Goal: Navigation & Orientation: Find specific page/section

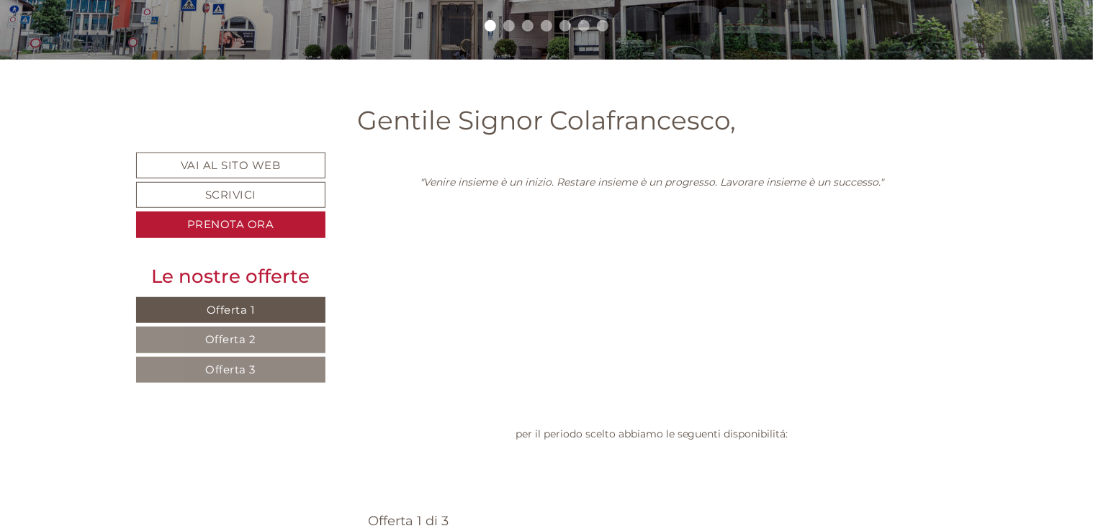
scroll to position [477, 0]
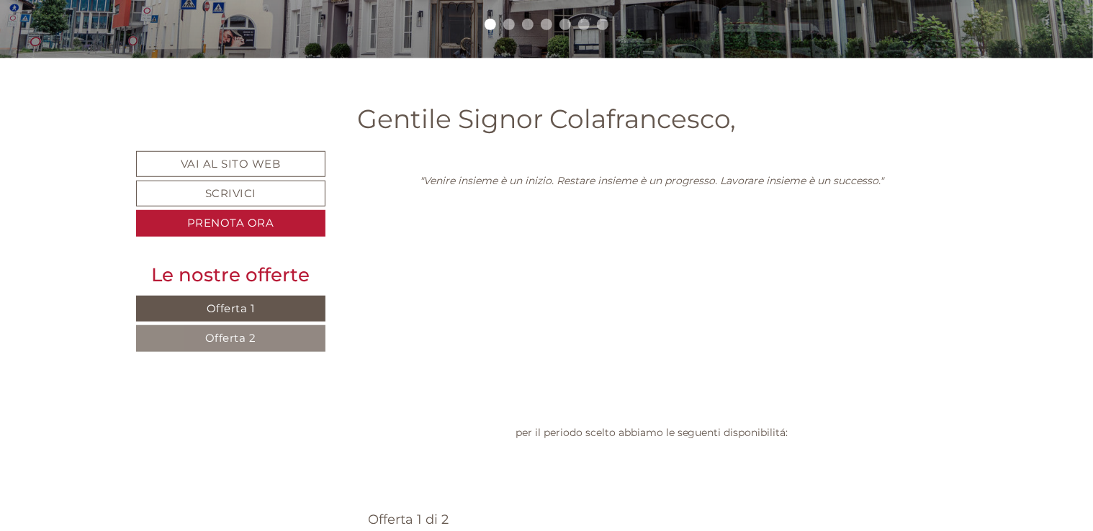
scroll to position [477, 0]
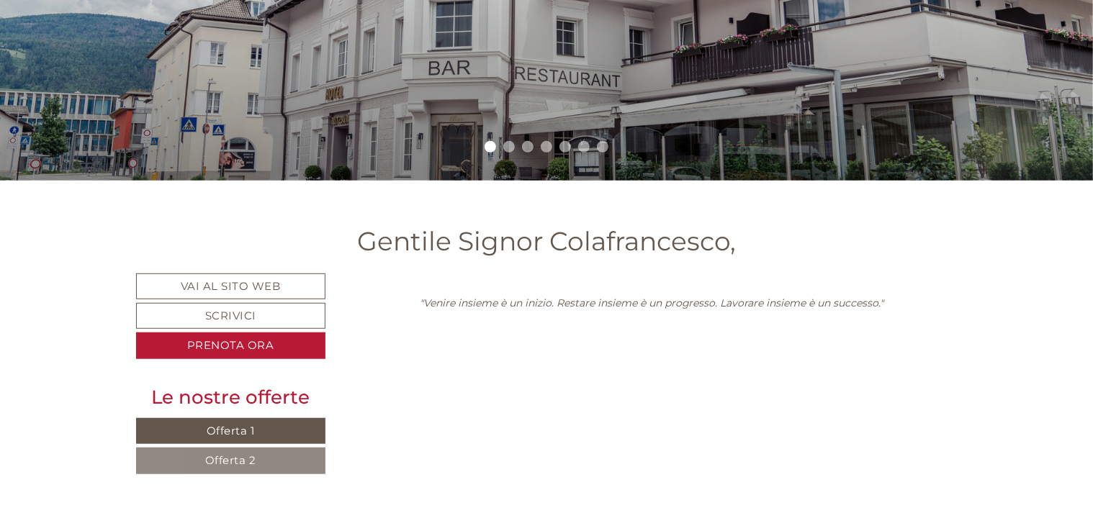
scroll to position [354, 0]
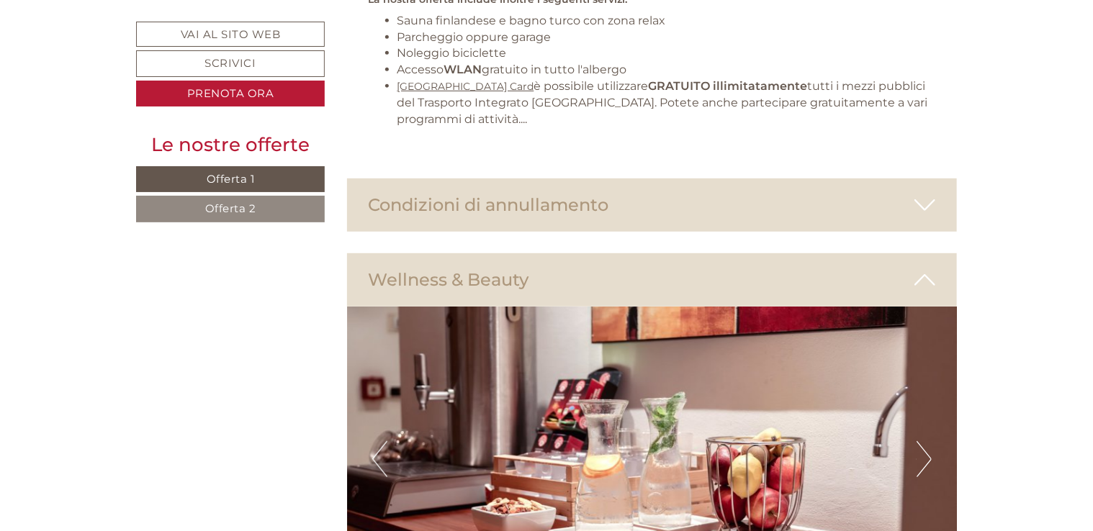
scroll to position [3073, 0]
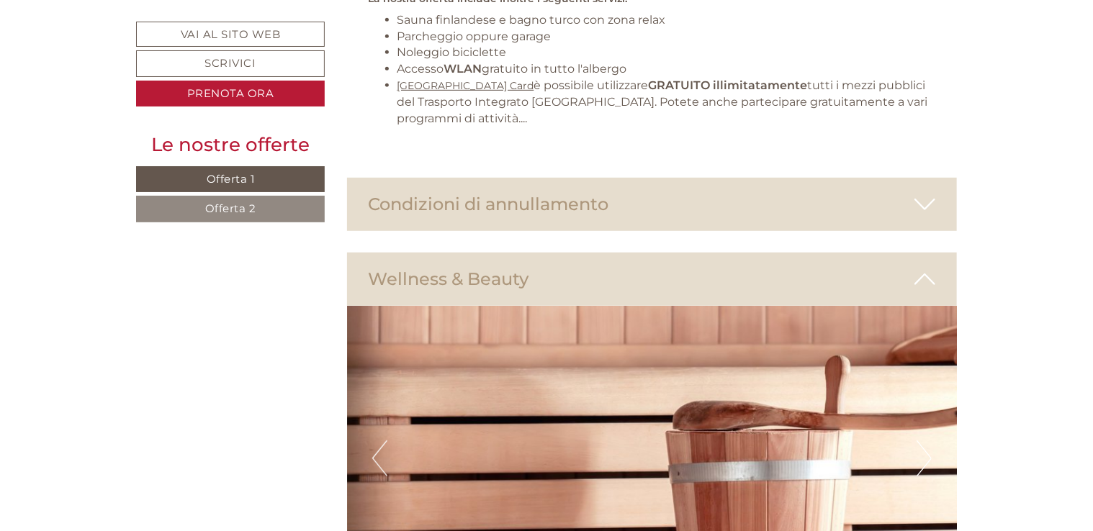
click at [931, 441] on button "Next" at bounding box center [923, 459] width 15 height 36
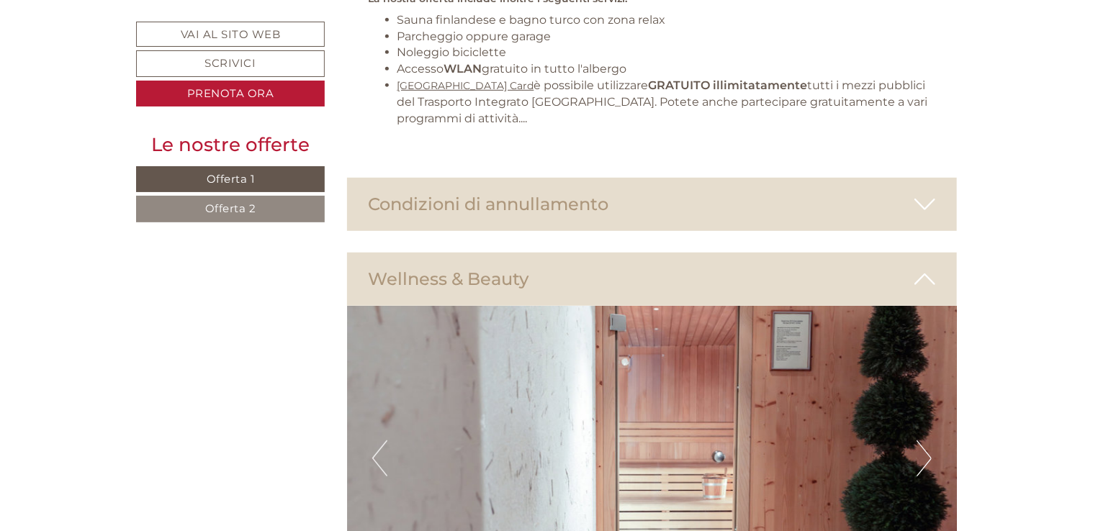
click at [931, 441] on button "Next" at bounding box center [923, 459] width 15 height 36
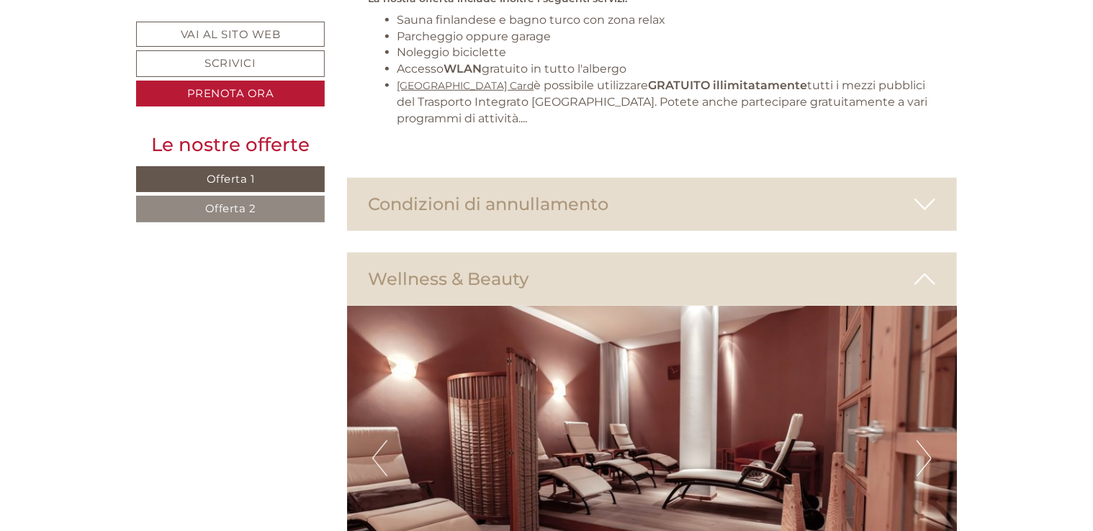
click at [931, 441] on button "Next" at bounding box center [923, 459] width 15 height 36
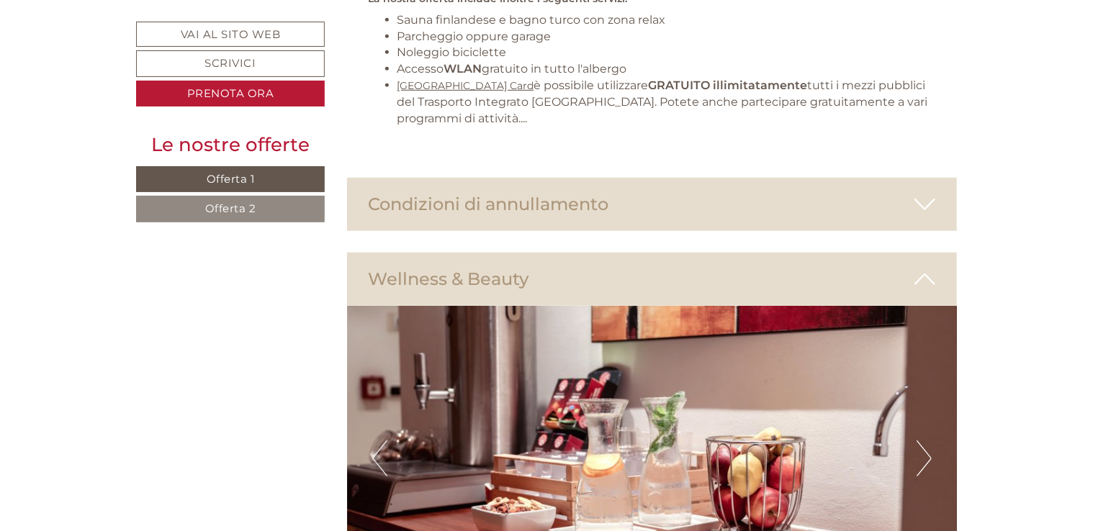
click at [931, 441] on button "Next" at bounding box center [923, 459] width 15 height 36
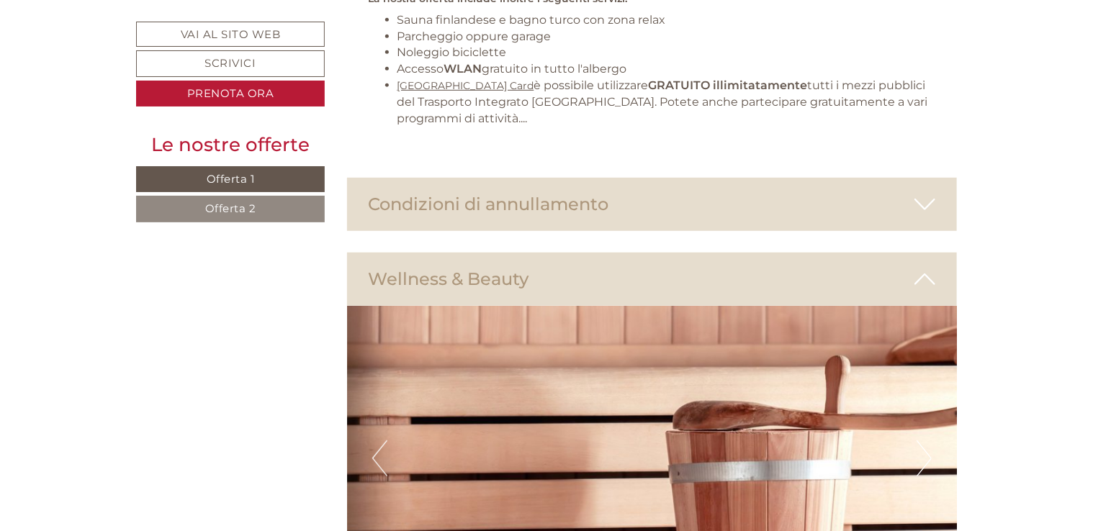
click at [931, 441] on button "Next" at bounding box center [923, 459] width 15 height 36
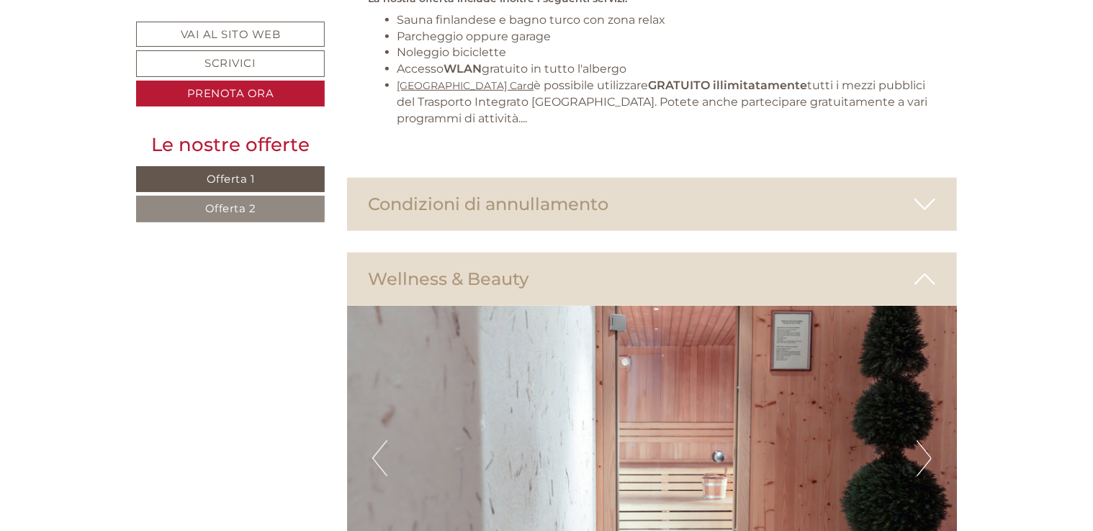
click at [931, 441] on button "Next" at bounding box center [923, 459] width 15 height 36
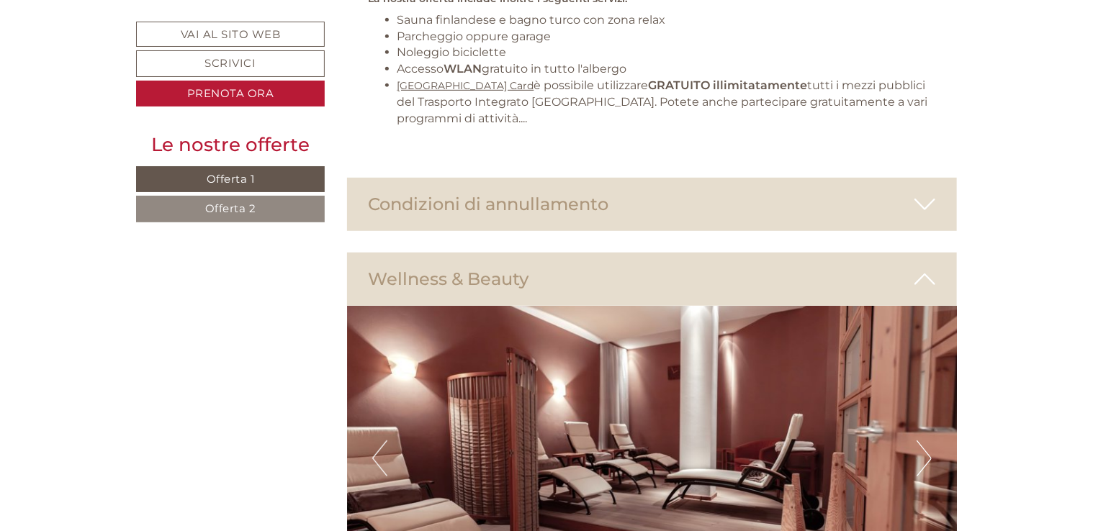
click at [931, 441] on button "Next" at bounding box center [923, 459] width 15 height 36
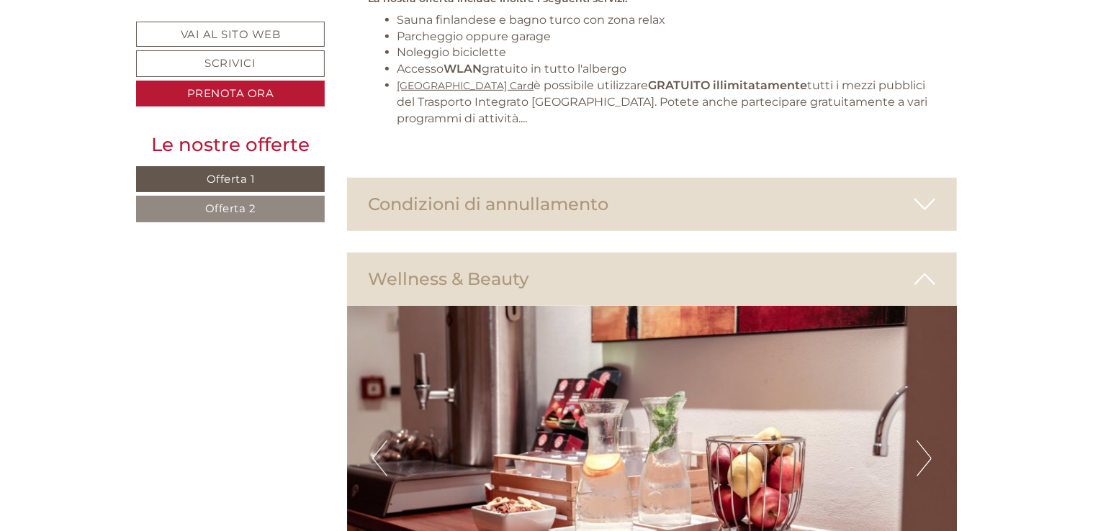
click at [929, 441] on button "Next" at bounding box center [923, 459] width 15 height 36
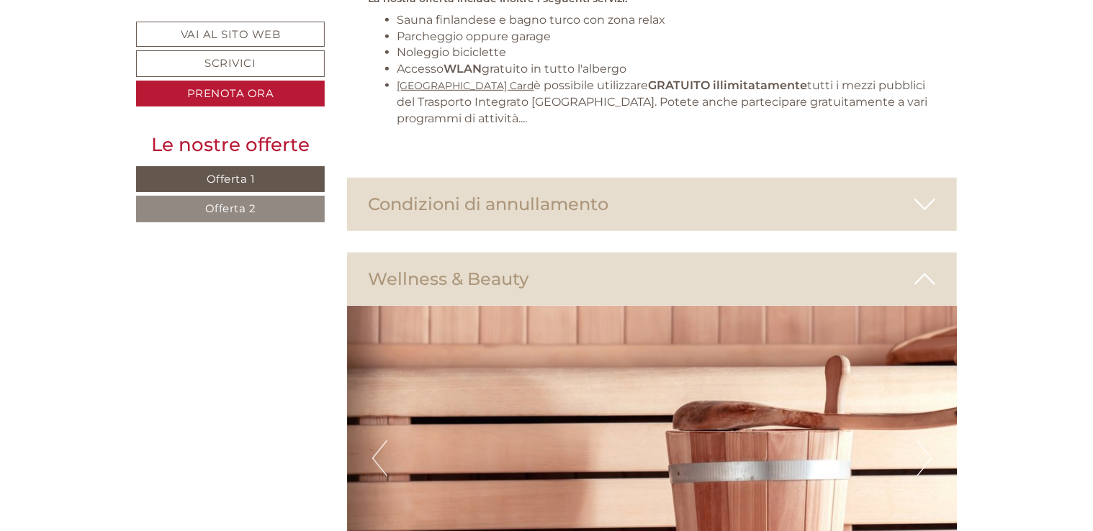
click at [929, 441] on button "Next" at bounding box center [923, 459] width 15 height 36
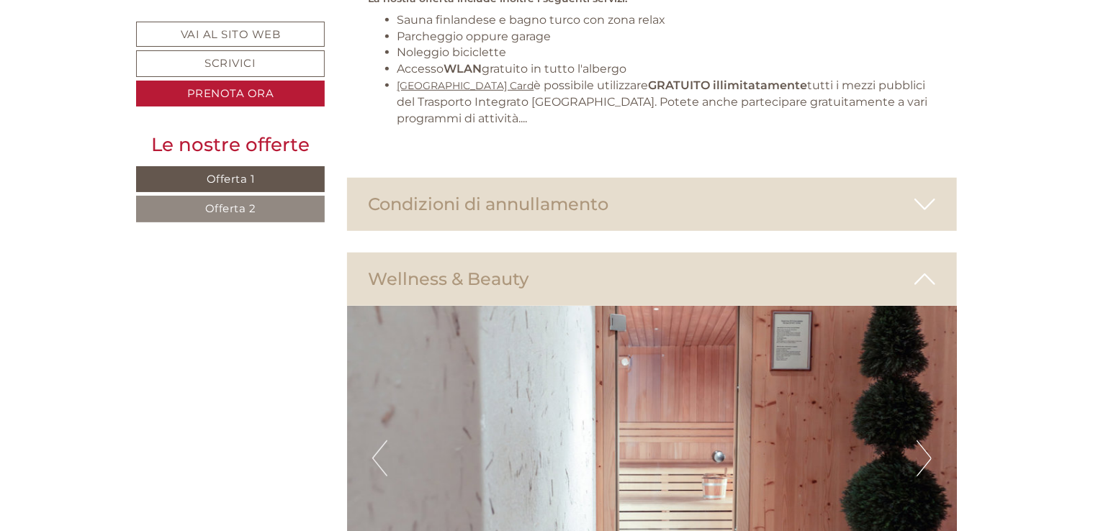
click at [929, 441] on button "Next" at bounding box center [923, 459] width 15 height 36
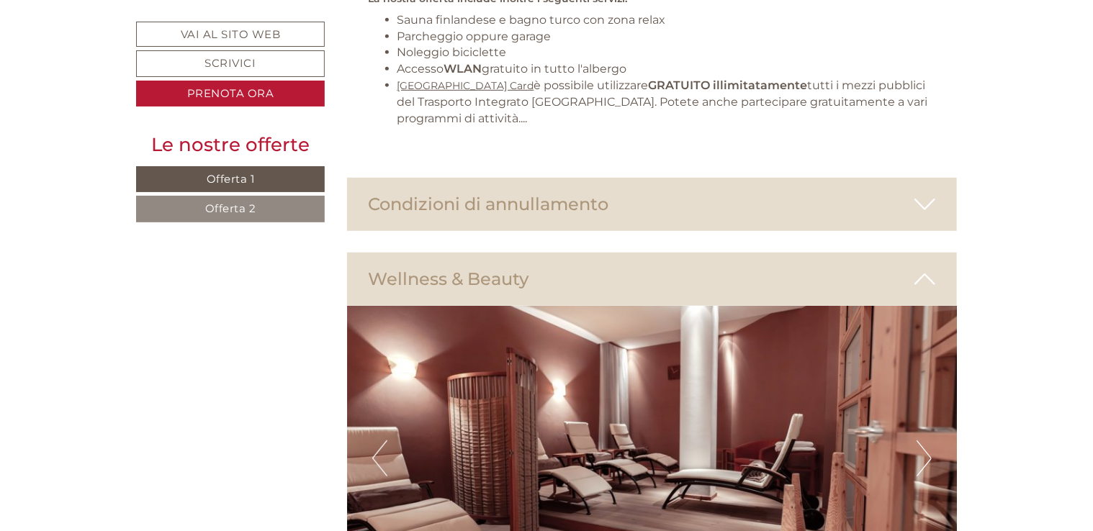
click at [929, 441] on button "Next" at bounding box center [923, 459] width 15 height 36
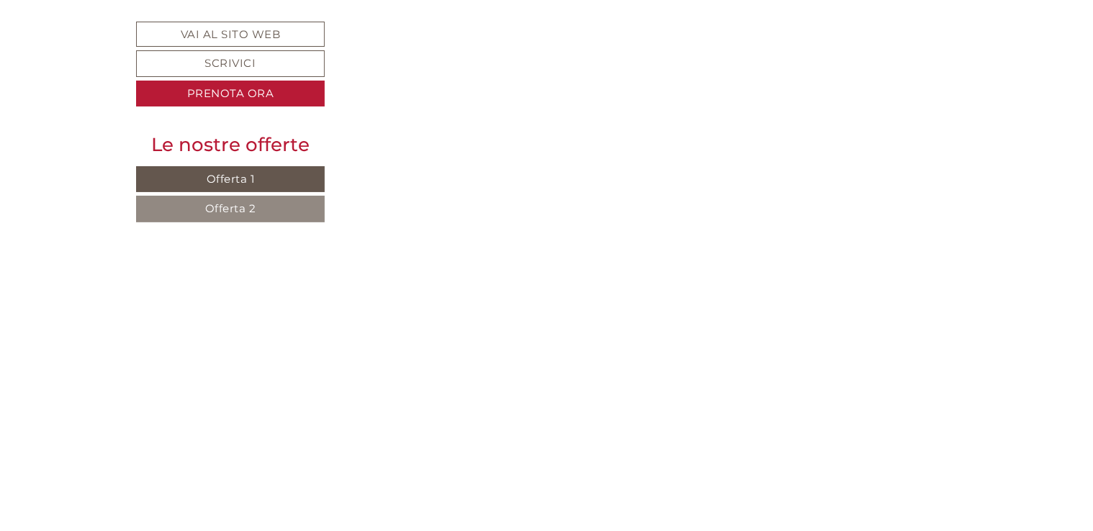
scroll to position [5453, 0]
